Goal: Task Accomplishment & Management: Check status

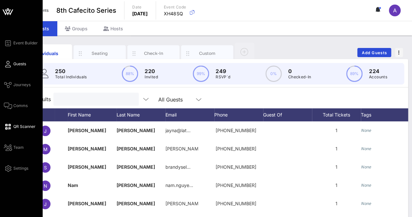
click at [13, 129] on span "QR Scanner" at bounding box center [24, 126] width 22 height 6
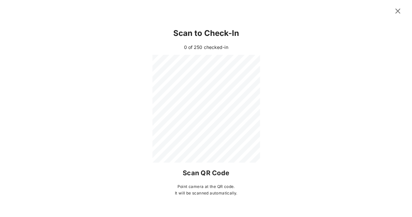
click at [397, 13] on icon at bounding box center [398, 11] width 10 height 11
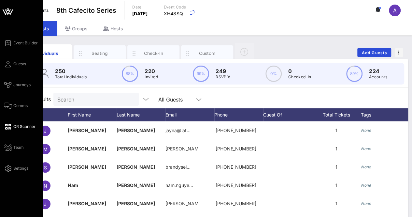
click at [13, 127] on span "QR Scanner" at bounding box center [24, 126] width 22 height 6
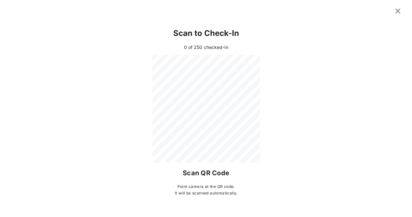
click at [398, 11] on icon at bounding box center [397, 11] width 11 height 10
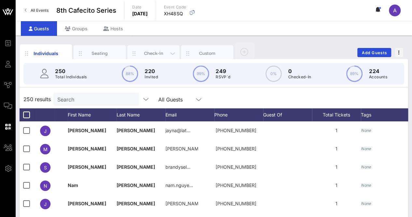
click at [156, 48] on div "Check-In" at bounding box center [153, 53] width 52 height 16
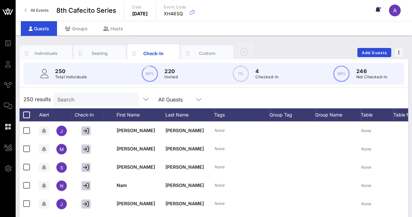
click at [107, 95] on input "Search" at bounding box center [95, 99] width 76 height 8
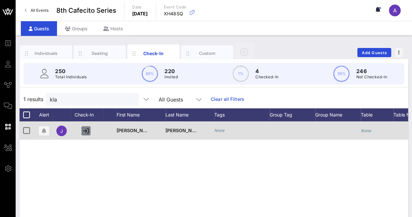
click at [85, 131] on icon "button" at bounding box center [86, 131] width 6 height 6
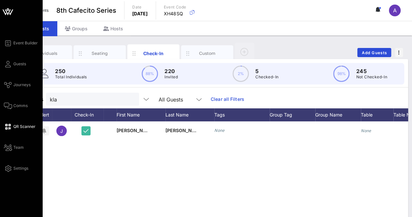
click at [17, 128] on span "QR Scanner" at bounding box center [24, 126] width 22 height 6
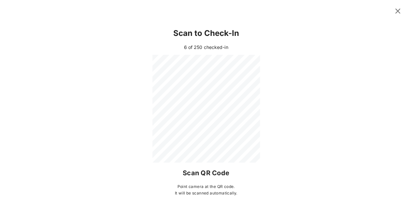
click at [399, 12] on icon at bounding box center [397, 11] width 11 height 12
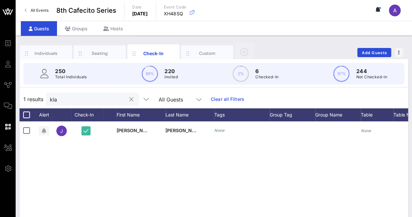
click at [113, 99] on input "kla" at bounding box center [88, 99] width 76 height 8
type input "k"
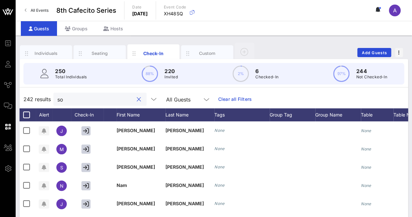
type input "sol"
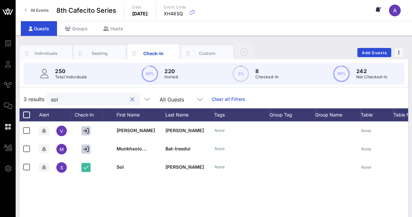
click at [130, 99] on button "clear icon" at bounding box center [132, 99] width 4 height 7
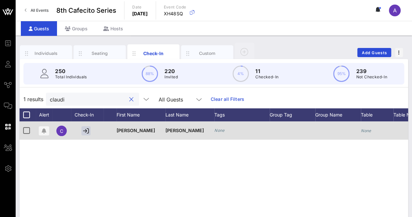
type input "claudi"
click at [136, 132] on span "[PERSON_NAME]" at bounding box center [136, 130] width 38 height 6
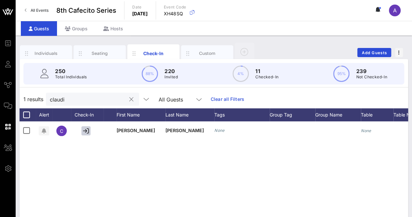
click at [129, 100] on button "clear icon" at bounding box center [131, 99] width 4 height 7
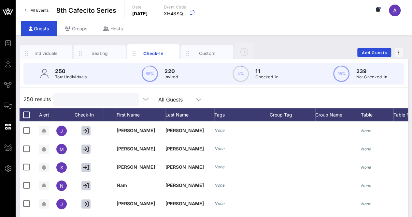
click at [98, 98] on input "text" at bounding box center [95, 99] width 76 height 8
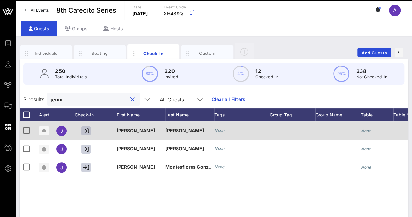
type input "jenni"
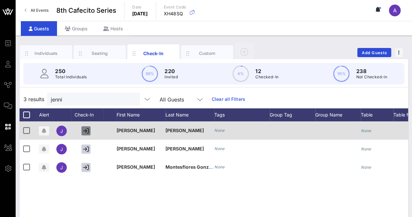
click at [86, 129] on icon "button" at bounding box center [86, 131] width 6 height 6
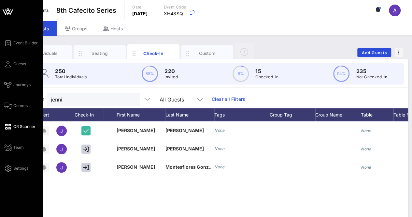
click at [10, 126] on icon at bounding box center [8, 126] width 8 height 1
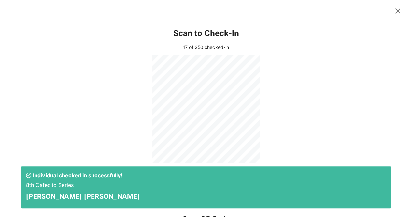
click at [393, 12] on icon at bounding box center [397, 11] width 11 height 11
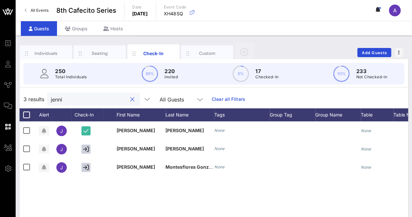
click at [103, 96] on input "jenni" at bounding box center [89, 99] width 76 height 8
click at [130, 100] on button "clear icon" at bounding box center [132, 99] width 4 height 7
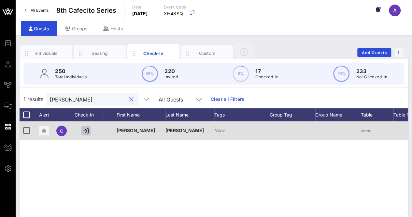
type input "[PERSON_NAME]"
click at [85, 131] on icon "button" at bounding box center [86, 131] width 6 height 6
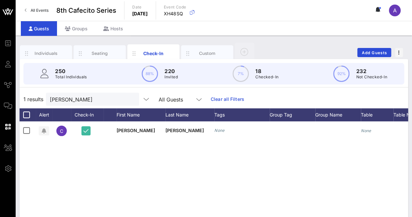
click at [127, 99] on div at bounding box center [131, 99] width 8 height 8
click at [129, 97] on button "clear icon" at bounding box center [131, 99] width 4 height 7
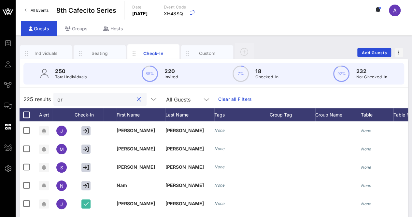
type input "oro"
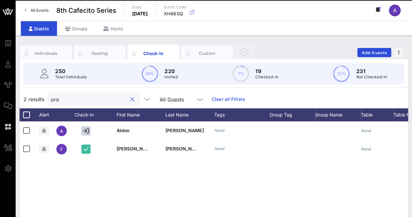
click at [128, 99] on div at bounding box center [132, 99] width 8 height 8
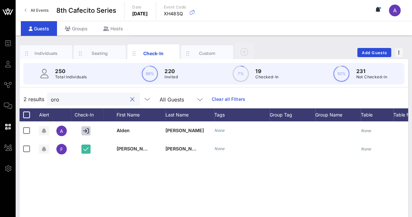
click at [130, 98] on button "clear icon" at bounding box center [132, 99] width 4 height 7
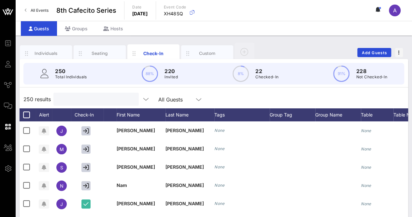
click at [110, 93] on div at bounding box center [95, 99] width 76 height 13
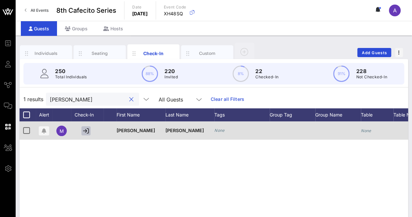
type input "[PERSON_NAME]"
click at [87, 132] on icon "button" at bounding box center [86, 131] width 6 height 6
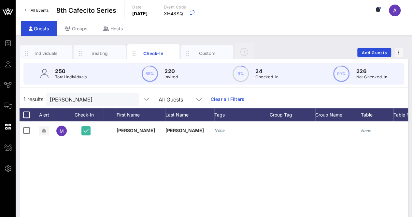
click at [129, 98] on button "clear icon" at bounding box center [131, 99] width 4 height 7
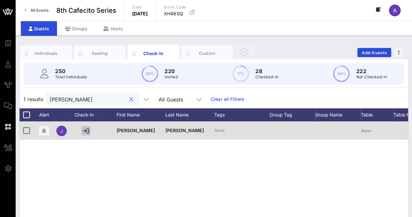
type input "[PERSON_NAME]"
click at [86, 131] on icon "button" at bounding box center [86, 131] width 6 height 6
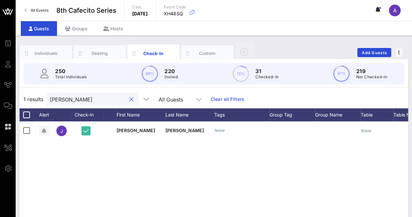
click at [91, 98] on input "[PERSON_NAME]" at bounding box center [88, 99] width 76 height 8
click at [129, 97] on button "clear icon" at bounding box center [131, 99] width 4 height 7
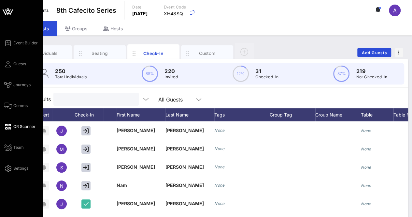
click at [18, 126] on span "QR Scanner" at bounding box center [24, 126] width 22 height 6
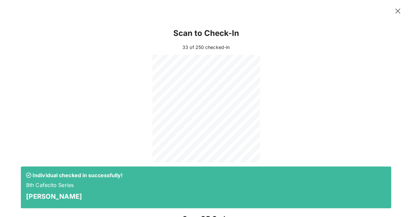
click at [394, 12] on icon at bounding box center [398, 11] width 8 height 9
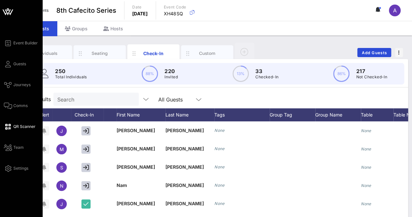
click at [11, 130] on link "QR Scanner" at bounding box center [20, 126] width 32 height 8
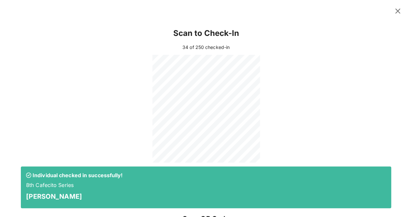
click at [393, 12] on icon at bounding box center [398, 11] width 12 height 12
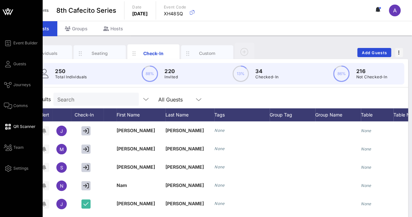
click at [17, 127] on span "QR Scanner" at bounding box center [24, 126] width 22 height 6
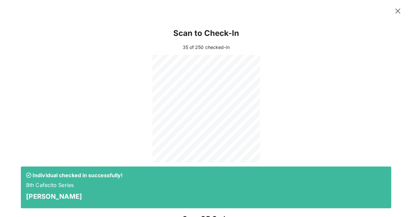
click at [392, 12] on icon at bounding box center [398, 11] width 12 height 12
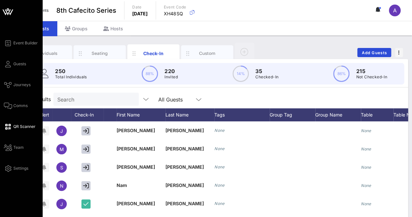
click at [12, 131] on div "Event Builder Guests Journeys Comms QR Scanner Team Settings" at bounding box center [23, 105] width 38 height 133
click at [9, 126] on icon at bounding box center [8, 126] width 8 height 1
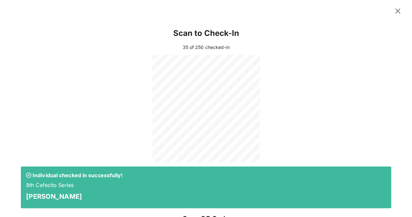
click at [393, 10] on icon at bounding box center [397, 11] width 9 height 9
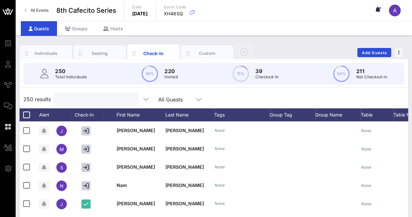
click at [98, 97] on input "text" at bounding box center [95, 99] width 76 height 8
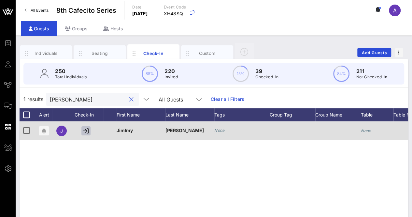
type input "[PERSON_NAME]"
click at [88, 129] on icon "button" at bounding box center [86, 131] width 6 height 6
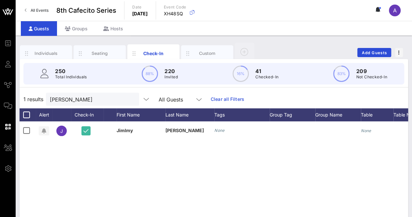
click at [129, 97] on button "clear icon" at bounding box center [131, 99] width 4 height 7
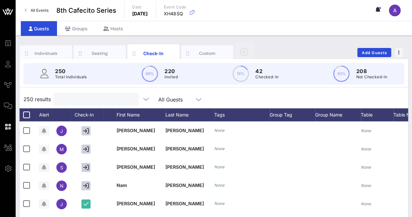
click at [87, 95] on input "text" at bounding box center [95, 99] width 76 height 8
type input "k"
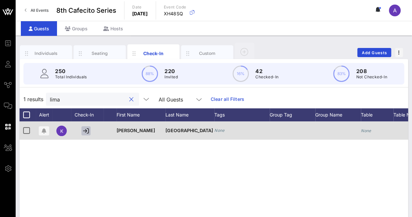
type input "lima"
click at [86, 135] on button "button" at bounding box center [85, 130] width 9 height 9
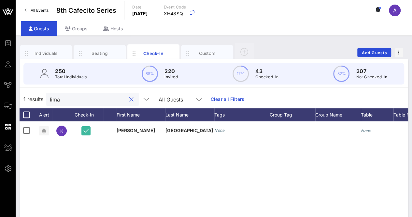
click at [115, 97] on input "lima" at bounding box center [88, 99] width 76 height 8
click at [129, 99] on button "clear icon" at bounding box center [131, 99] width 4 height 7
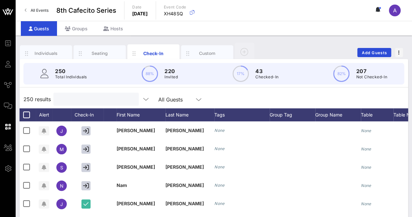
click at [108, 99] on input "text" at bounding box center [95, 99] width 76 height 8
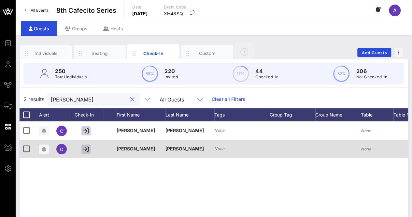
type input "[PERSON_NAME]"
click at [88, 148] on icon "button" at bounding box center [86, 149] width 6 height 6
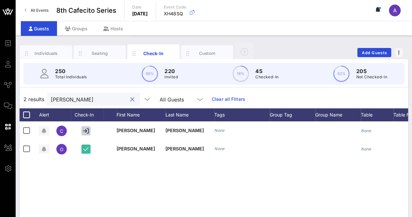
click at [85, 98] on input "[PERSON_NAME]" at bounding box center [89, 99] width 76 height 8
click at [130, 99] on button "clear icon" at bounding box center [132, 99] width 4 height 7
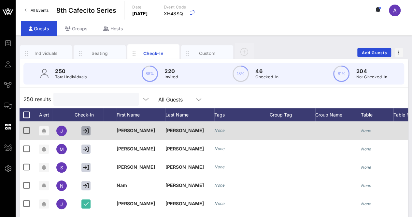
click at [87, 131] on icon "button" at bounding box center [86, 131] width 6 height 6
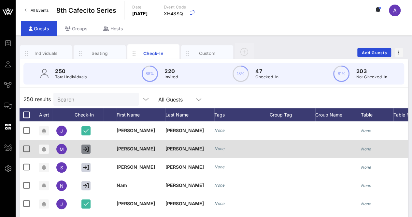
click at [84, 149] on icon "button" at bounding box center [86, 149] width 6 height 6
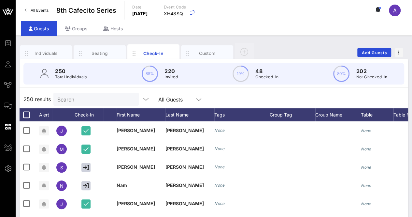
click at [100, 97] on input "Search" at bounding box center [95, 99] width 76 height 8
type input "v"
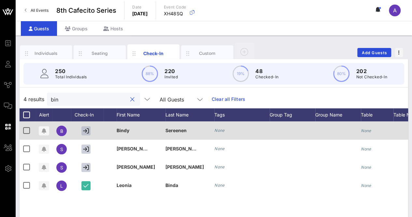
type input "bin"
click at [87, 131] on icon "button" at bounding box center [86, 131] width 6 height 6
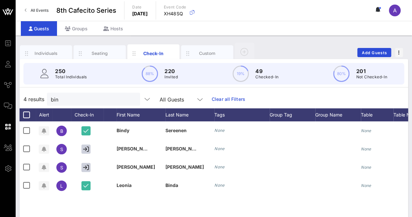
click at [130, 99] on button "clear icon" at bounding box center [132, 99] width 4 height 7
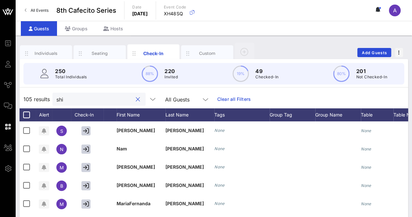
type input "shir"
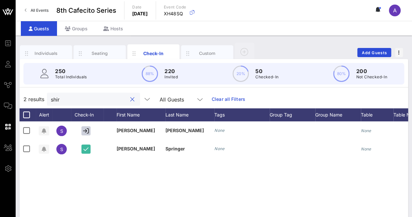
click at [130, 98] on button "clear icon" at bounding box center [132, 99] width 4 height 7
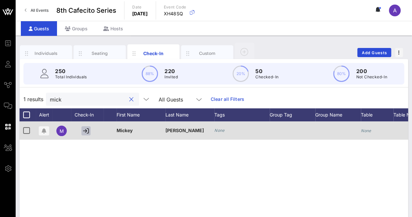
type input "mick"
click at [84, 131] on icon "button" at bounding box center [86, 131] width 6 height 6
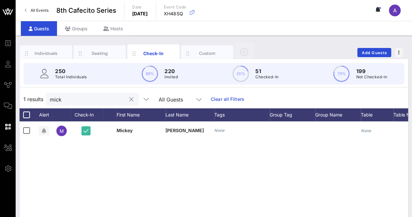
click at [110, 99] on input "mick" at bounding box center [88, 99] width 76 height 8
click at [129, 99] on button "clear icon" at bounding box center [131, 99] width 4 height 7
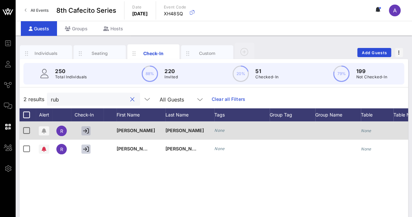
type input "rub"
click at [89, 129] on icon "button" at bounding box center [86, 131] width 6 height 6
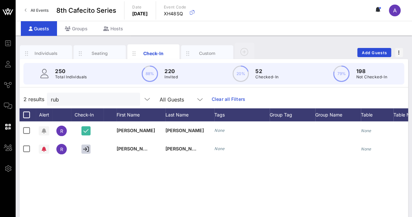
click at [130, 100] on button "clear icon" at bounding box center [132, 99] width 4 height 7
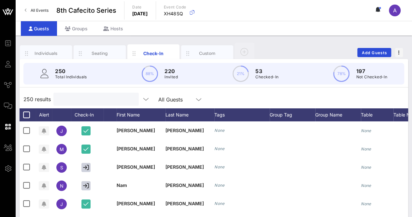
click at [123, 96] on input "text" at bounding box center [95, 99] width 76 height 8
type input "d"
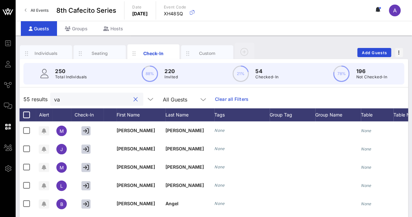
type input "v"
type input "l"
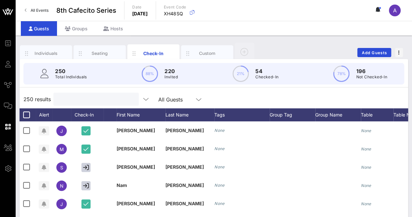
click at [103, 96] on input "text" at bounding box center [95, 99] width 76 height 8
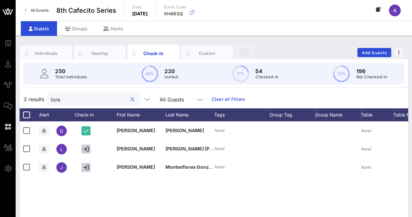
type input "[PERSON_NAME]"
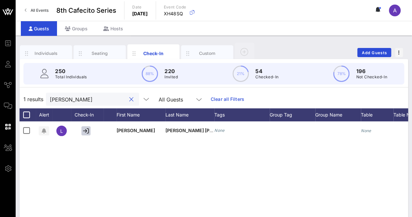
click at [129, 97] on button "clear icon" at bounding box center [131, 99] width 4 height 7
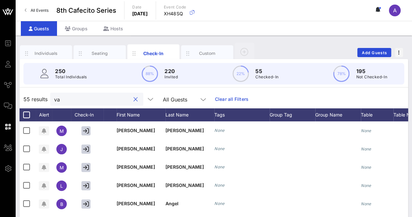
type input "v"
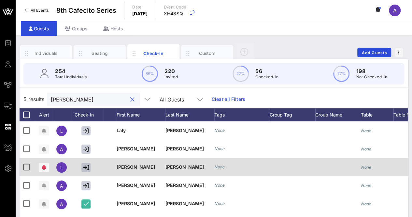
type input "[PERSON_NAME]"
click at [86, 169] on icon "button" at bounding box center [86, 167] width 6 height 6
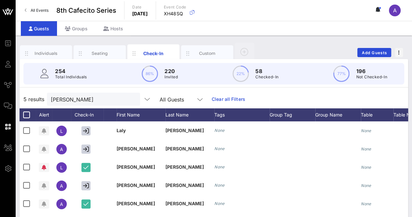
click at [127, 97] on div at bounding box center [131, 99] width 9 height 8
click at [130, 98] on button "clear icon" at bounding box center [132, 99] width 4 height 7
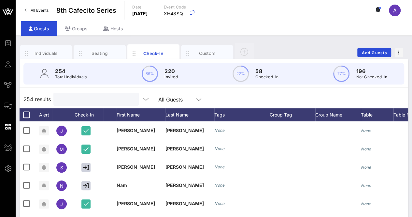
click at [99, 100] on input "text" at bounding box center [95, 99] width 76 height 8
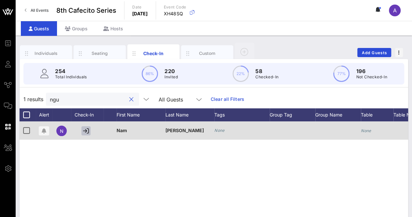
type input "ngu"
click at [85, 129] on icon "button" at bounding box center [86, 131] width 6 height 6
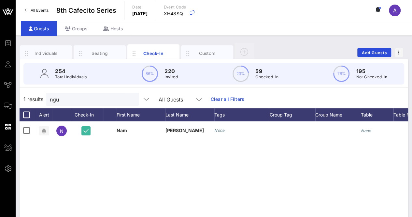
click at [129, 98] on button "clear icon" at bounding box center [131, 99] width 4 height 7
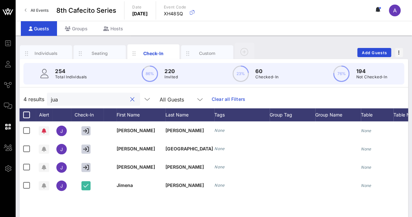
type input "[PERSON_NAME]"
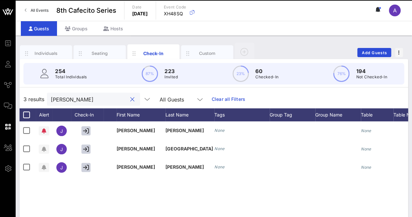
click at [130, 97] on button "clear icon" at bounding box center [132, 99] width 4 height 7
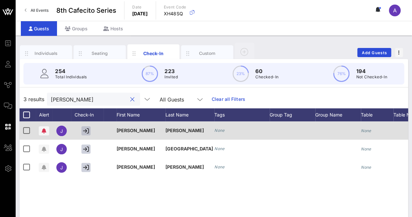
type input "[PERSON_NAME]"
click at [87, 129] on icon "button" at bounding box center [86, 131] width 6 height 6
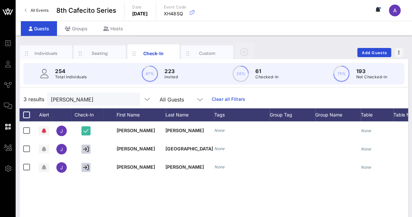
click at [130, 97] on button "clear icon" at bounding box center [132, 99] width 4 height 7
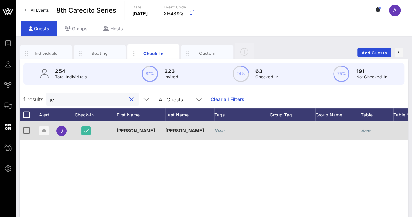
type input "j"
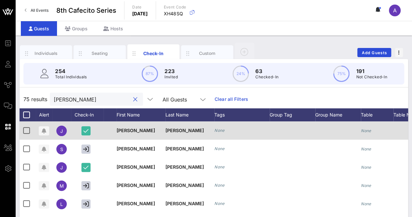
type input "[PERSON_NAME]"
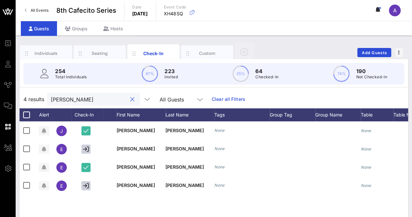
click at [130, 98] on button "clear icon" at bounding box center [132, 99] width 4 height 7
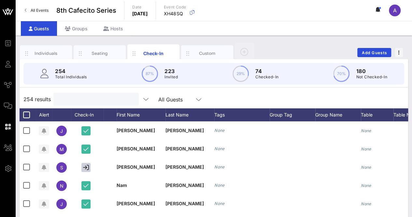
click at [74, 99] on input "text" at bounding box center [95, 99] width 76 height 8
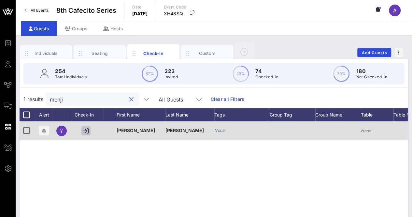
type input "menji"
click at [86, 130] on icon "button" at bounding box center [86, 131] width 6 height 6
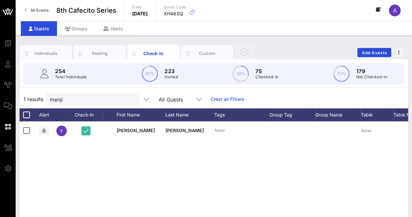
click at [129, 99] on button "clear icon" at bounding box center [131, 99] width 4 height 7
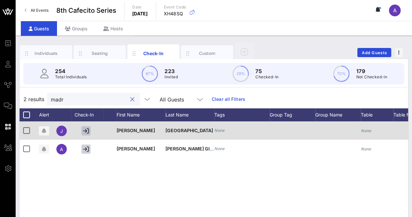
type input "madr"
click at [88, 129] on icon "button" at bounding box center [86, 131] width 6 height 6
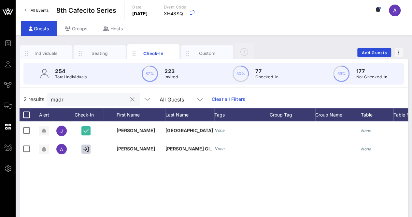
click at [116, 96] on input "madr" at bounding box center [89, 99] width 76 height 8
click at [130, 98] on button "clear icon" at bounding box center [132, 99] width 4 height 7
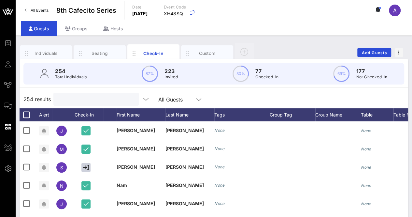
click at [74, 99] on input "text" at bounding box center [95, 99] width 76 height 8
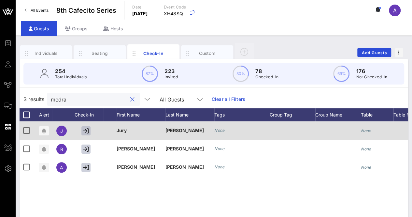
type input "medra"
click at [86, 132] on icon "button" at bounding box center [86, 131] width 6 height 6
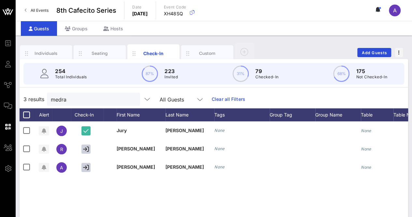
click at [130, 100] on button "clear icon" at bounding box center [132, 99] width 4 height 7
type input "jime"
click at [130, 97] on button "clear icon" at bounding box center [132, 99] width 4 height 7
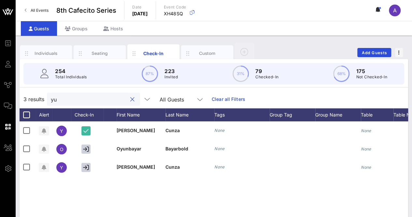
type input "yur"
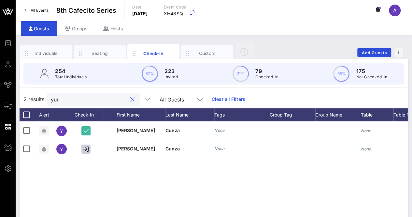
click at [130, 101] on button "clear icon" at bounding box center [132, 99] width 4 height 7
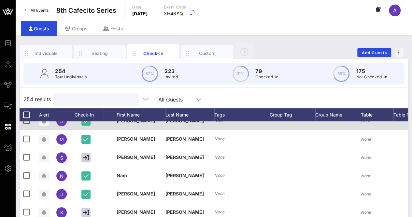
scroll to position [10, 0]
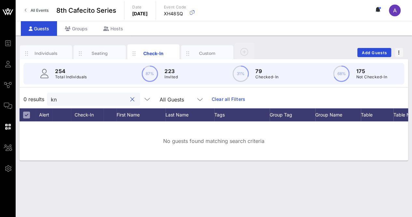
type input "k"
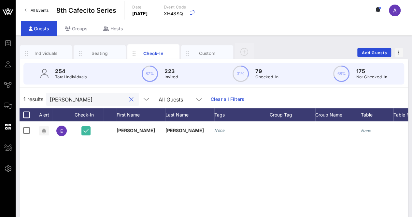
scroll to position [0, 0]
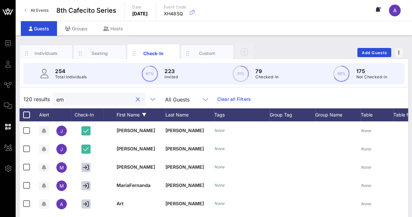
type input "e"
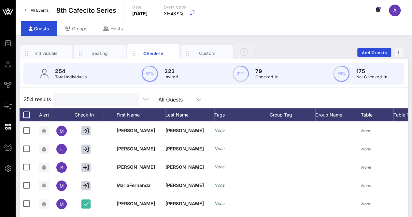
click at [246, 101] on div "254 results All Guests" at bounding box center [214, 99] width 389 height 18
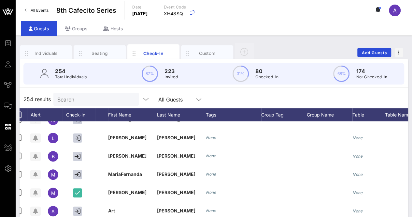
scroll to position [0, 8]
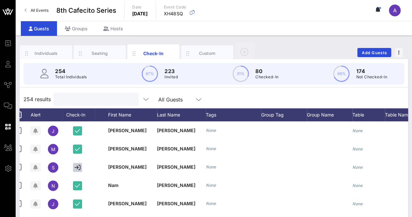
click at [100, 101] on input "text" at bounding box center [95, 99] width 76 height 8
type input "j"
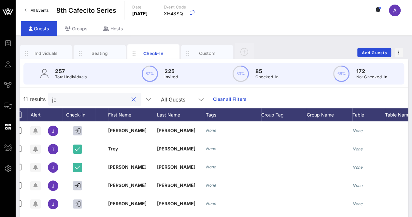
type input "j"
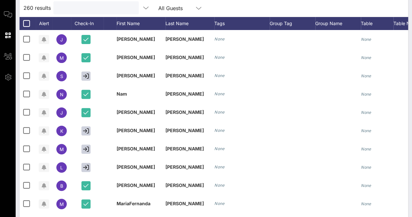
scroll to position [0, 0]
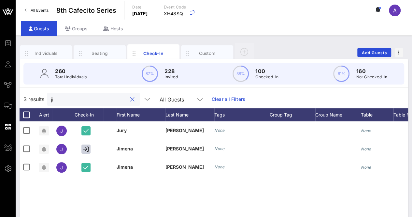
type input "j"
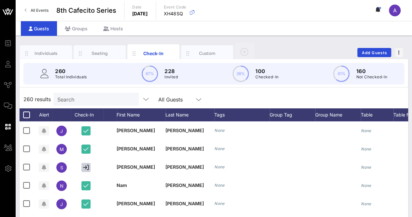
click at [238, 97] on div "260 results Search All Guests" at bounding box center [214, 99] width 389 height 18
click at [83, 95] on input "Search" at bounding box center [95, 99] width 76 height 8
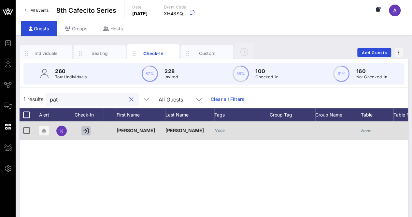
type input "pat"
click at [87, 130] on icon "button" at bounding box center [86, 131] width 6 height 6
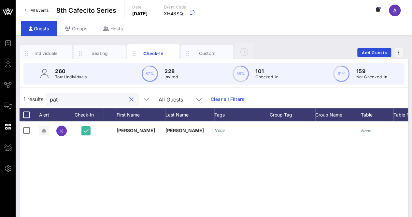
click at [119, 97] on input "pat" at bounding box center [88, 99] width 76 height 8
click at [129, 99] on button "clear icon" at bounding box center [131, 99] width 4 height 7
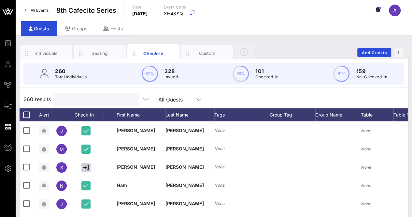
click at [124, 99] on input "text" at bounding box center [95, 99] width 76 height 8
click at [82, 96] on input "text" at bounding box center [95, 99] width 76 height 8
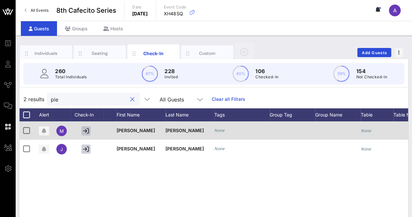
type input "pie"
click at [88, 132] on icon "button" at bounding box center [86, 131] width 6 height 6
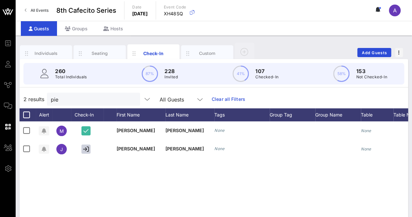
click at [130, 100] on button "clear icon" at bounding box center [132, 99] width 4 height 7
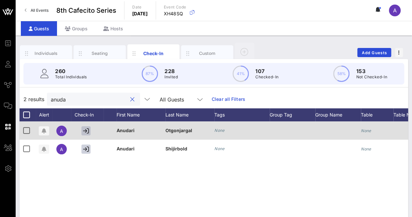
type input "anuda"
click at [90, 127] on button "button" at bounding box center [85, 130] width 9 height 9
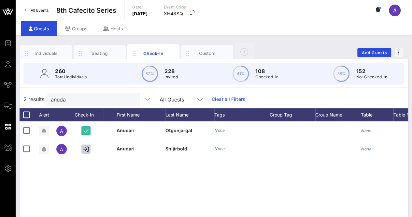
click at [130, 99] on button "clear icon" at bounding box center [132, 99] width 4 height 7
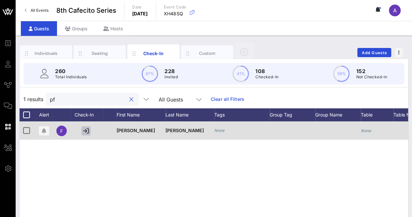
type input "pf"
click at [83, 130] on icon "button" at bounding box center [86, 131] width 6 height 6
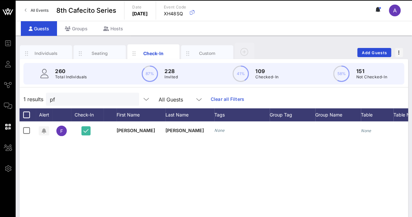
click at [129, 97] on button "clear icon" at bounding box center [131, 99] width 4 height 7
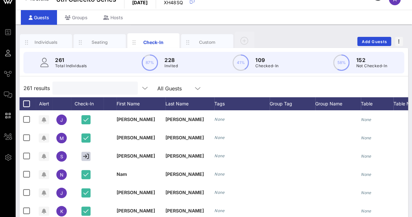
scroll to position [8, 0]
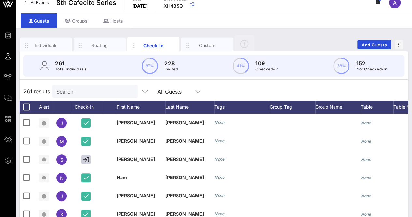
click at [273, 89] on div "261 results Search All Guests" at bounding box center [214, 91] width 389 height 18
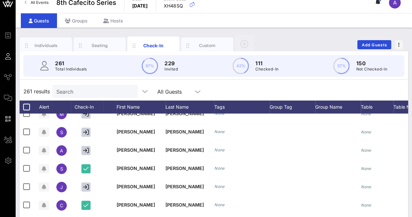
scroll to position [0, 0]
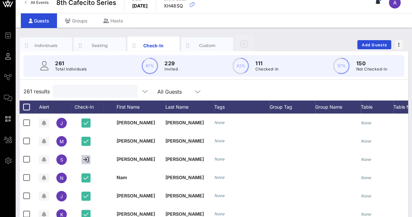
click at [104, 92] on input "text" at bounding box center [94, 91] width 76 height 8
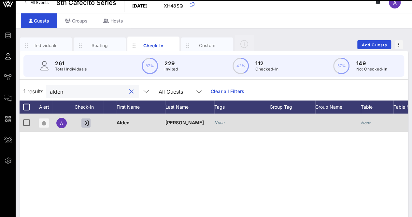
type input "alden"
click at [83, 121] on icon "button" at bounding box center [86, 123] width 6 height 6
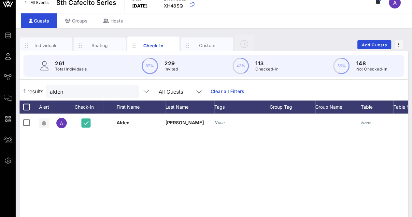
click at [129, 90] on button "clear icon" at bounding box center [131, 91] width 4 height 7
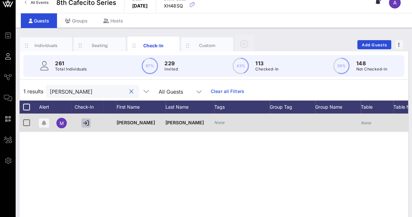
type input "[PERSON_NAME]"
click at [85, 121] on icon "button" at bounding box center [86, 123] width 6 height 6
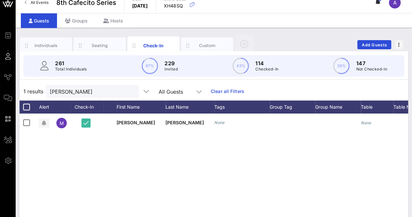
click at [129, 90] on button "clear icon" at bounding box center [131, 91] width 4 height 7
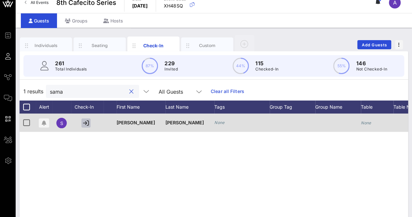
type input "sama"
click at [86, 124] on icon "button" at bounding box center [86, 123] width 6 height 6
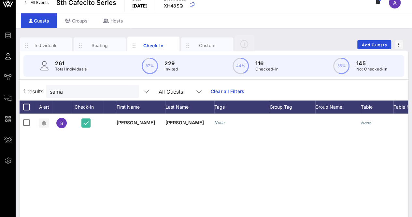
click at [129, 90] on button "clear icon" at bounding box center [131, 91] width 4 height 7
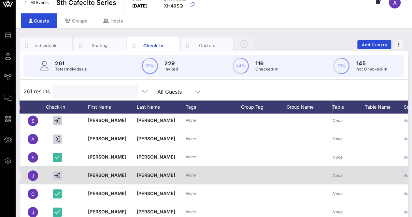
scroll to position [0, 29]
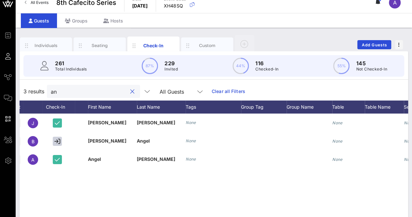
type input "a"
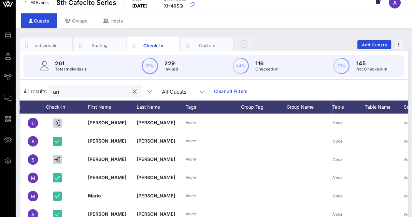
type input "a"
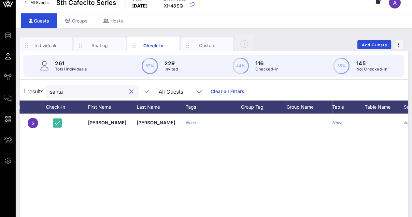
type input "santa"
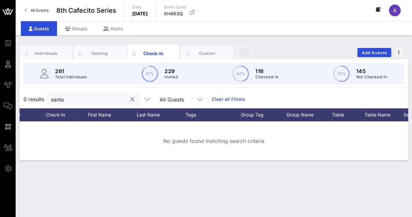
scroll to position [0, 0]
click at [130, 98] on button "clear icon" at bounding box center [132, 99] width 4 height 7
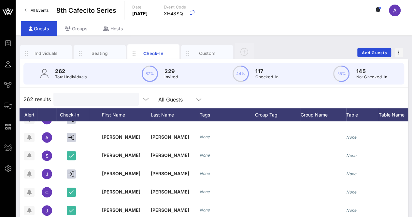
scroll to position [0, 15]
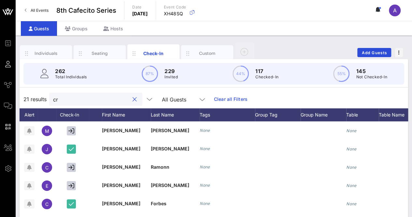
type input "cri"
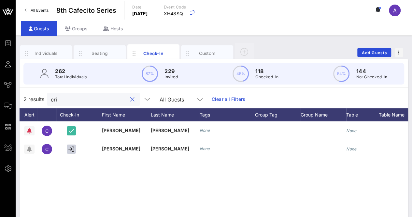
click at [130, 100] on button "clear icon" at bounding box center [132, 99] width 4 height 7
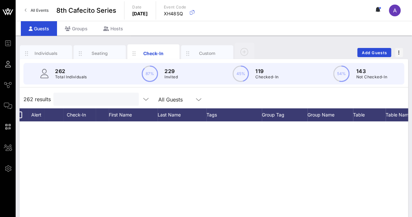
scroll to position [0, 8]
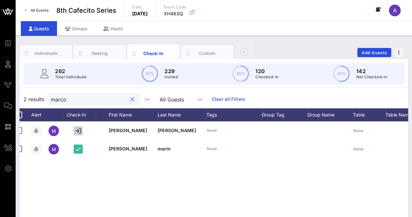
type input "[PERSON_NAME]"
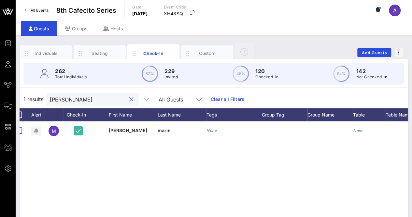
click at [129, 98] on button "clear icon" at bounding box center [131, 99] width 4 height 7
